Goal: Task Accomplishment & Management: Manage account settings

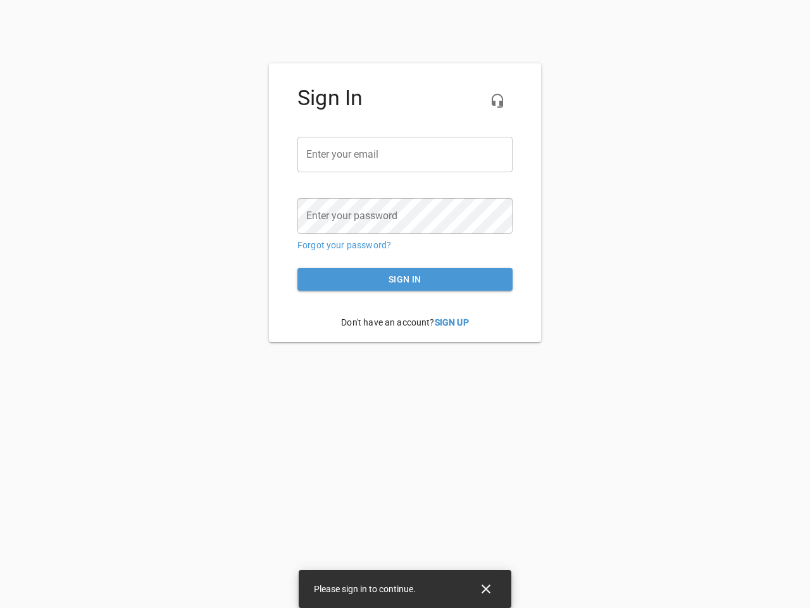
click at [497, 101] on icon "button" at bounding box center [497, 100] width 15 height 15
click at [405, 154] on input "email" at bounding box center [404, 154] width 215 height 35
click at [486, 589] on icon "Close" at bounding box center [486, 588] width 9 height 9
